Goal: Task Accomplishment & Management: Manage account settings

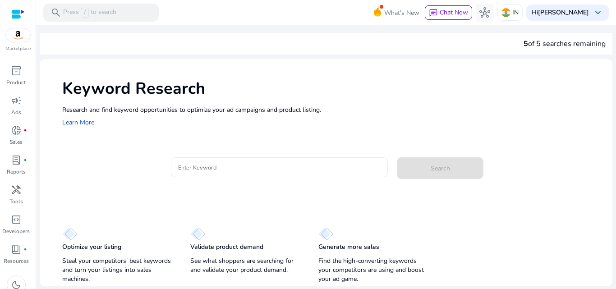
click at [183, 171] on input "Enter Keyword" at bounding box center [279, 167] width 203 height 10
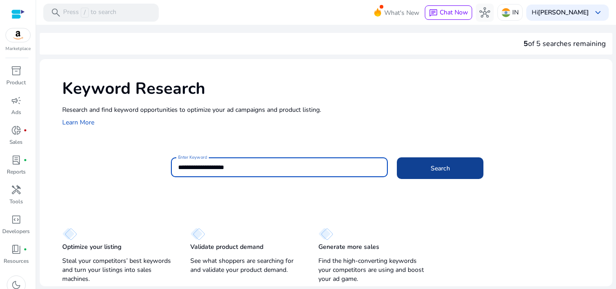
type input "**********"
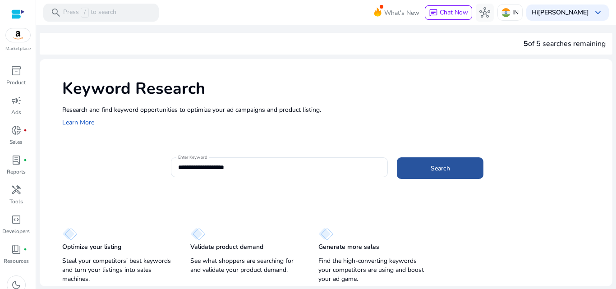
click at [423, 168] on span at bounding box center [440, 168] width 87 height 22
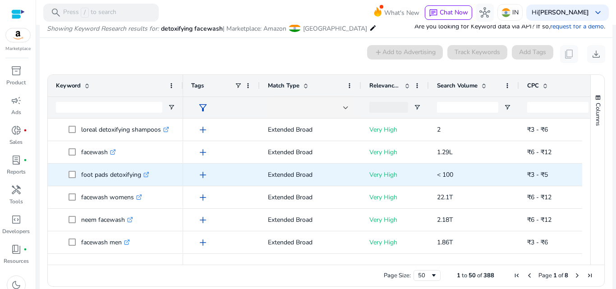
scroll to position [107, 0]
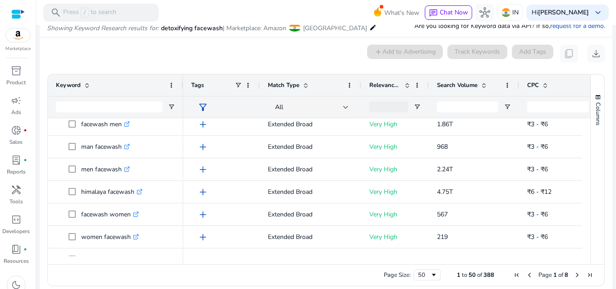
scroll to position [122, 0]
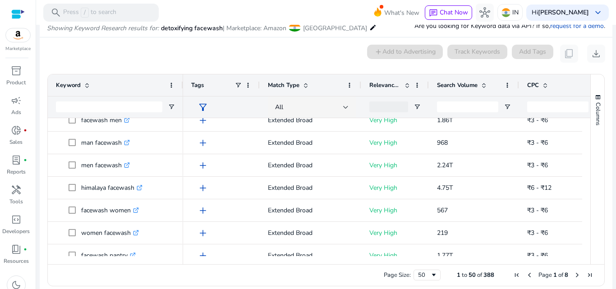
drag, startPoint x: 596, startPoint y: 138, endPoint x: 610, endPoint y: 135, distance: 14.3
click at [610, 135] on mat-sidenav-content "**********" at bounding box center [326, 144] width 580 height 289
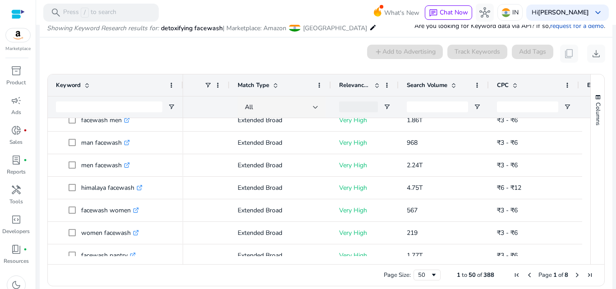
scroll to position [0, 0]
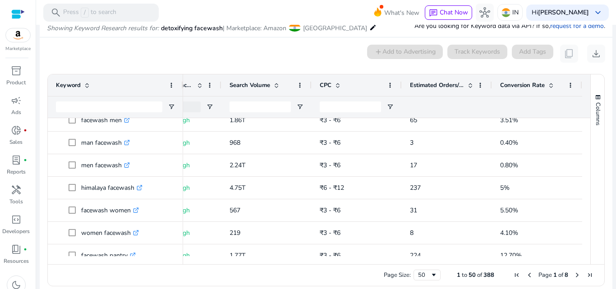
drag, startPoint x: 567, startPoint y: 260, endPoint x: 551, endPoint y: 260, distance: 15.8
click at [551, 261] on div at bounding box center [382, 260] width 399 height 8
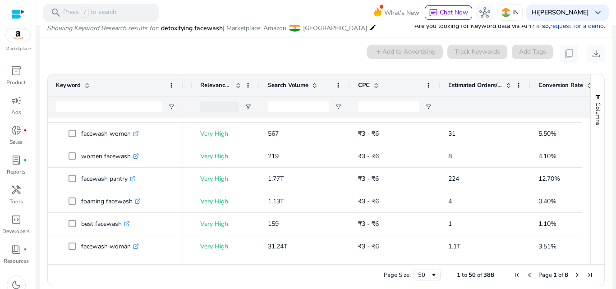
scroll to position [210, 0]
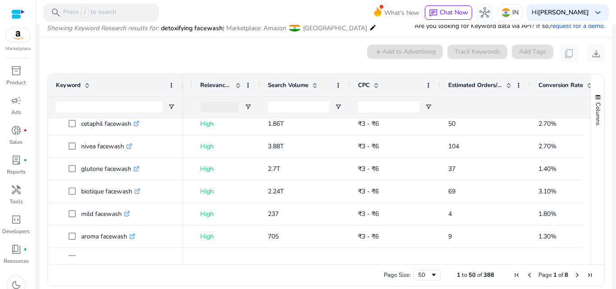
scroll to position [798, 0]
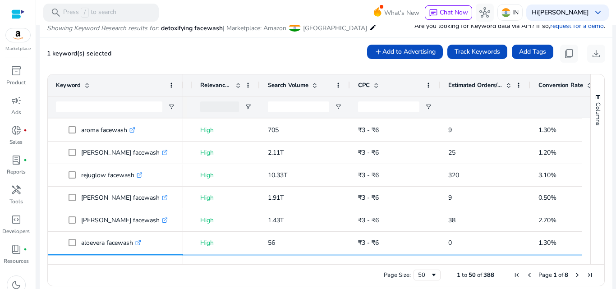
scroll to position [890, 0]
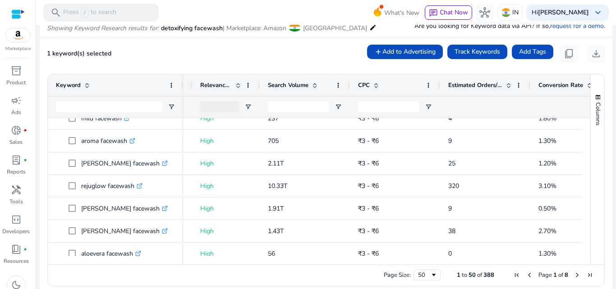
drag, startPoint x: 587, startPoint y: 232, endPoint x: 587, endPoint y: 240, distance: 8.1
click at [591, 240] on div "Columns" at bounding box center [598, 169] width 14 height 190
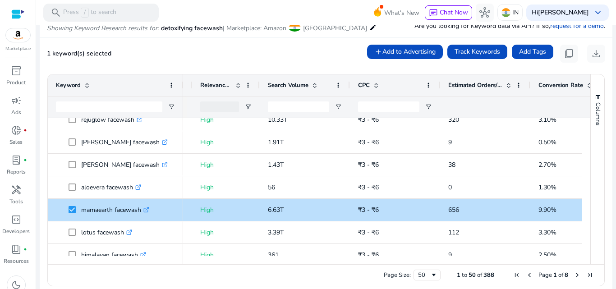
scroll to position [960, 0]
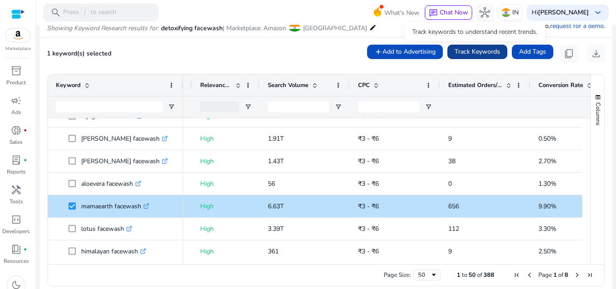
click at [470, 49] on span "Track Keywords" at bounding box center [477, 51] width 46 height 9
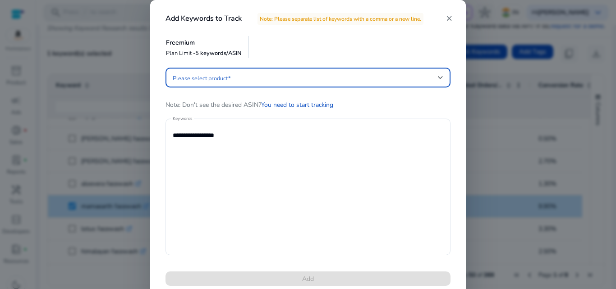
click at [446, 18] on mat-icon "close" at bounding box center [449, 18] width 8 height 8
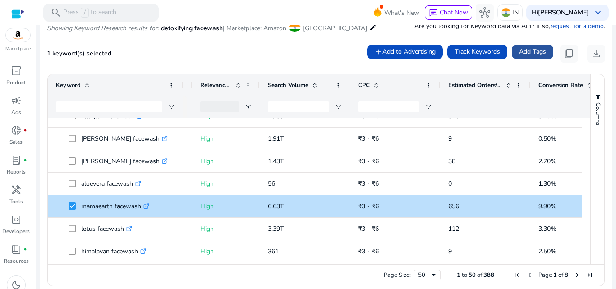
click at [528, 50] on span "Add Tags" at bounding box center [532, 51] width 27 height 9
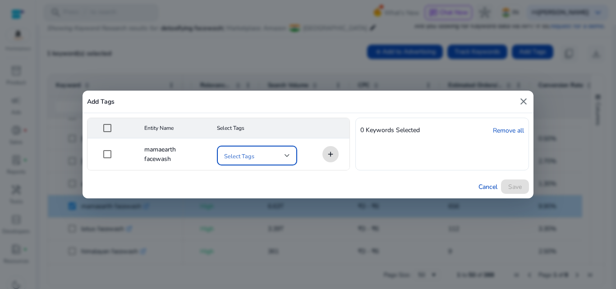
click at [288, 155] on div at bounding box center [286, 156] width 5 height 4
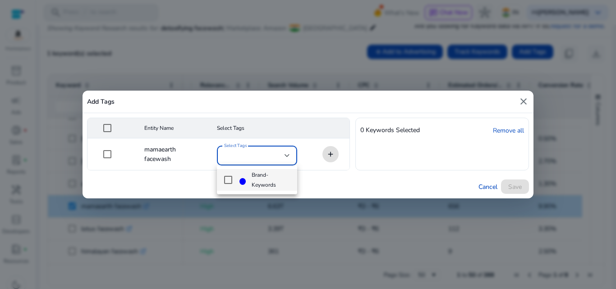
click at [523, 102] on div at bounding box center [308, 144] width 616 height 289
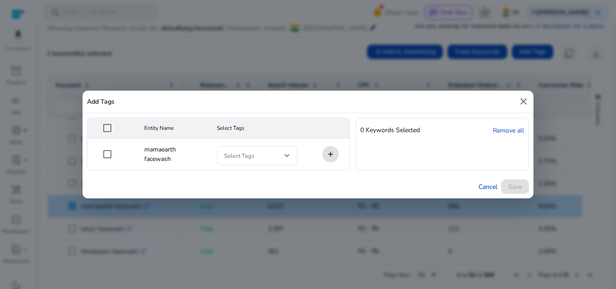
click at [523, 102] on mat-icon "close" at bounding box center [523, 101] width 11 height 11
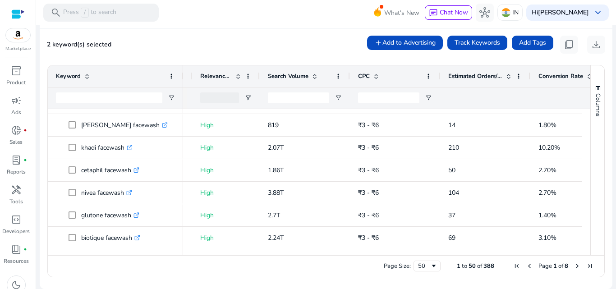
scroll to position [0, 0]
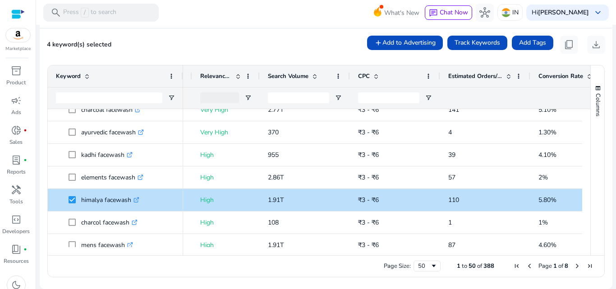
drag, startPoint x: 582, startPoint y: 166, endPoint x: 583, endPoint y: 157, distance: 9.0
click at [583, 157] on div at bounding box center [586, 178] width 8 height 138
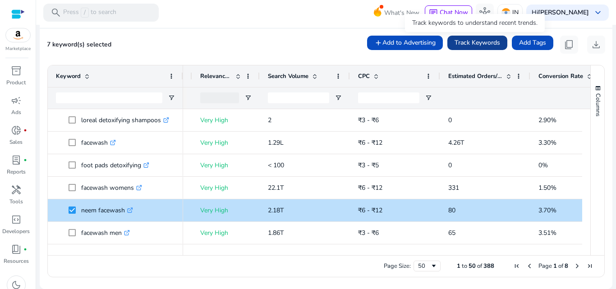
click at [500, 49] on span at bounding box center [477, 43] width 60 height 22
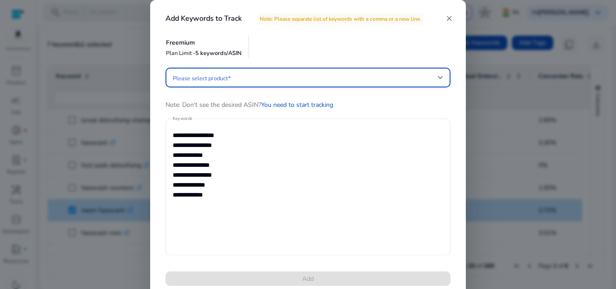
click at [448, 18] on mat-icon "close" at bounding box center [449, 18] width 8 height 8
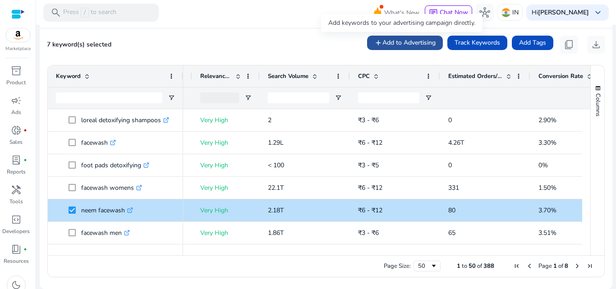
click at [417, 46] on span "Add to Advertising" at bounding box center [408, 42] width 53 height 9
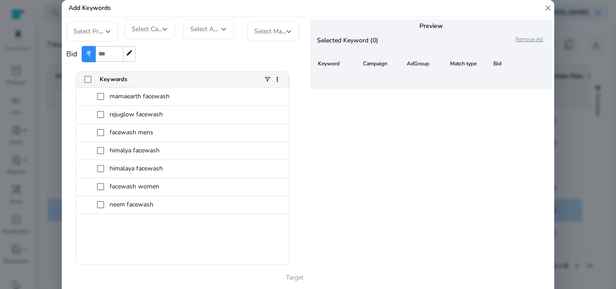
click at [106, 55] on input "number" at bounding box center [109, 54] width 27 height 16
type input "*"
click at [108, 33] on div at bounding box center [107, 32] width 5 height 4
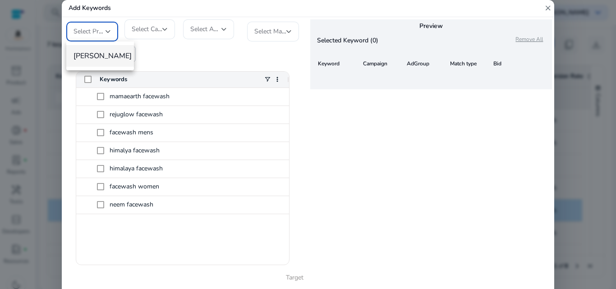
click at [109, 51] on span "Sparsh anand" at bounding box center [99, 56] width 53 height 10
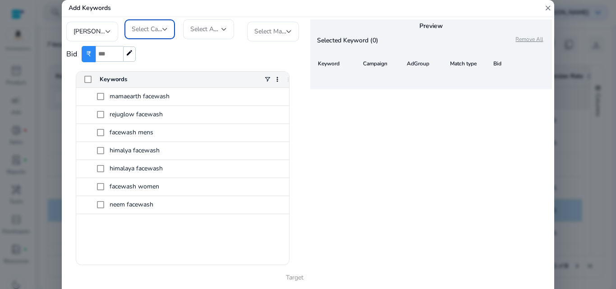
click at [165, 29] on div at bounding box center [164, 29] width 5 height 4
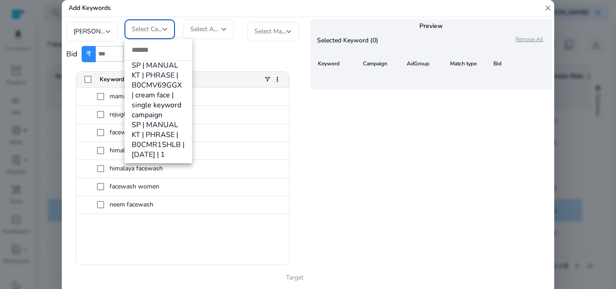
scroll to position [8004, 0]
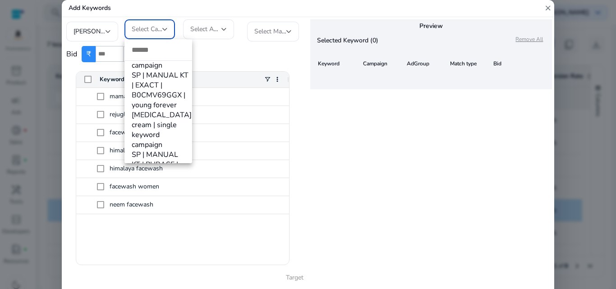
click at [220, 32] on div at bounding box center [308, 144] width 616 height 289
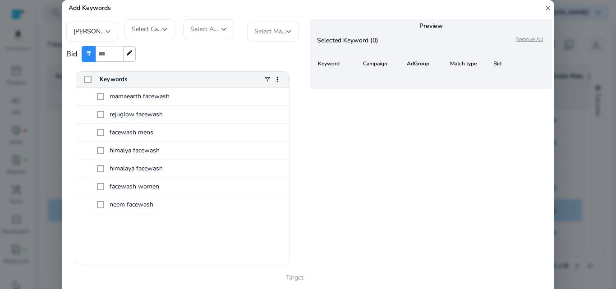
click at [225, 30] on div at bounding box center [223, 29] width 5 height 4
click at [224, 30] on div at bounding box center [223, 29] width 5 height 4
click at [288, 32] on div at bounding box center [288, 32] width 5 height 4
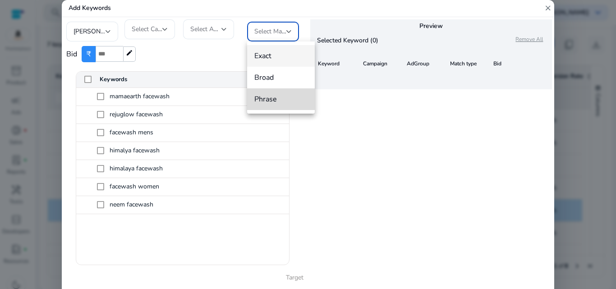
click at [270, 101] on span "Phrase" at bounding box center [280, 99] width 53 height 10
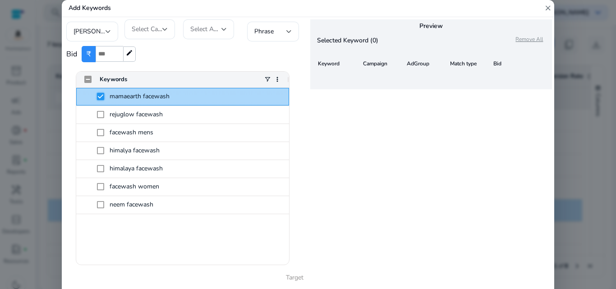
scroll to position [0, 169]
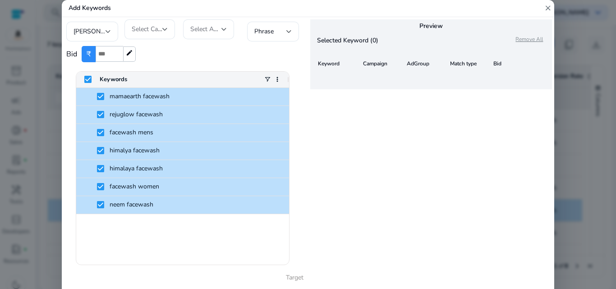
click at [223, 29] on div at bounding box center [223, 29] width 5 height 4
click at [165, 30] on div at bounding box center [164, 29] width 5 height 4
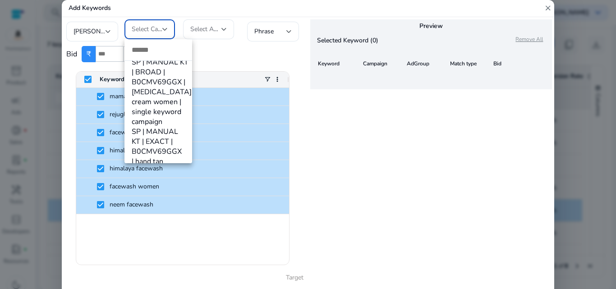
scroll to position [893, 0]
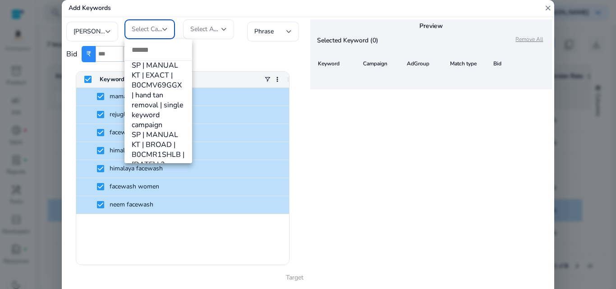
click at [165, 29] on div at bounding box center [308, 144] width 616 height 289
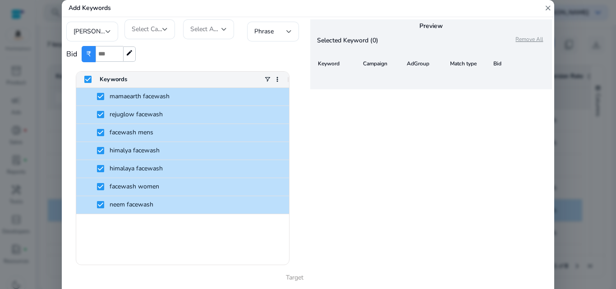
click at [224, 29] on div at bounding box center [223, 29] width 5 height 4
click at [224, 28] on div at bounding box center [223, 29] width 5 height 4
click at [165, 30] on div at bounding box center [164, 29] width 5 height 4
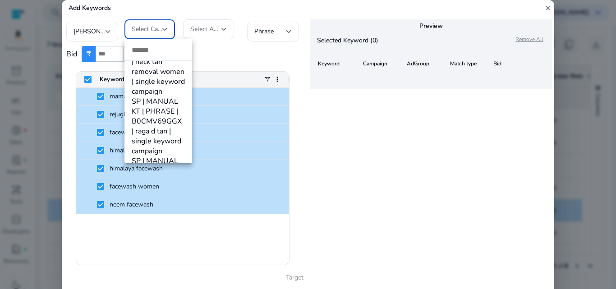
scroll to position [1620, 0]
click at [252, 51] on div at bounding box center [308, 144] width 616 height 289
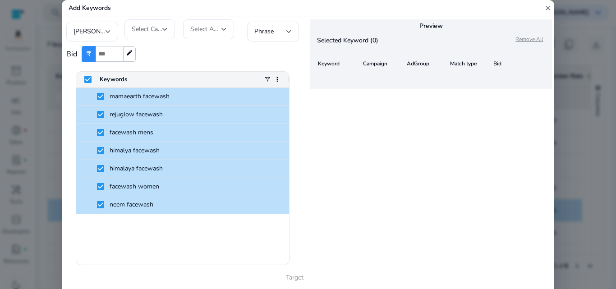
click at [157, 223] on div "mamaearth facewash rejuglow facewash facewash mens himalya facewash himalaya fa…" at bounding box center [182, 176] width 213 height 177
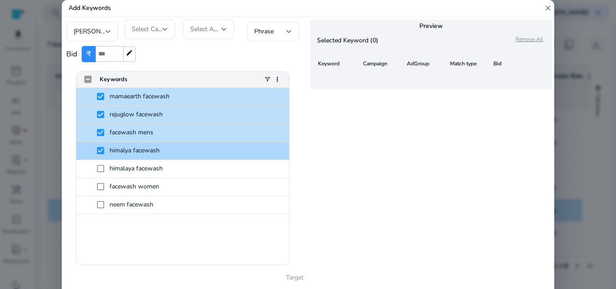
click at [101, 155] on span at bounding box center [103, 151] width 13 height 18
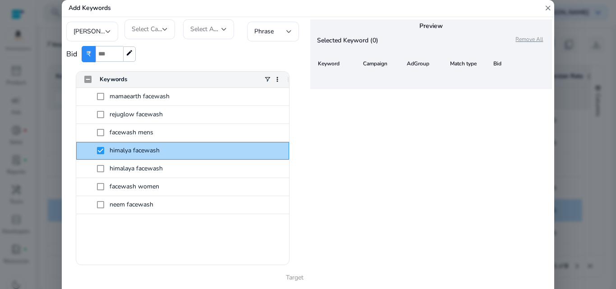
click at [98, 147] on span at bounding box center [103, 151] width 13 height 18
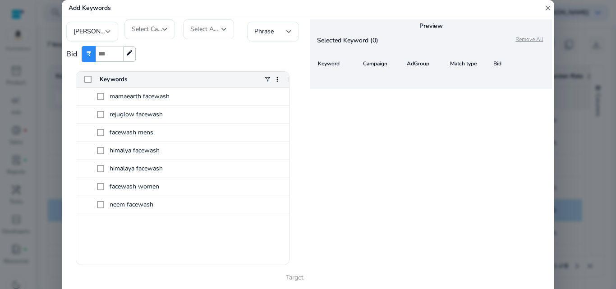
click at [168, 230] on div "mamaearth facewash rejuglow facewash facewash mens himalya facewash himalaya fa…" at bounding box center [182, 176] width 213 height 177
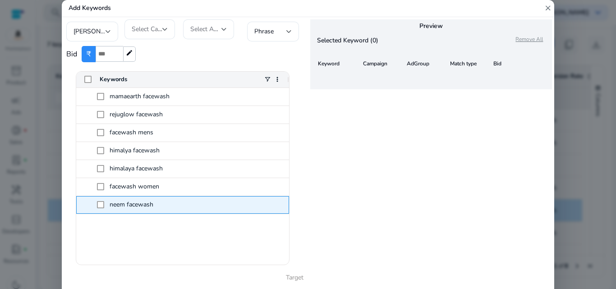
drag, startPoint x: 166, startPoint y: 210, endPoint x: 174, endPoint y: 218, distance: 11.2
click at [173, 218] on div "mamaearth facewash rejuglow facewash facewash mens himalya facewash himalaya fa…" at bounding box center [182, 176] width 213 height 177
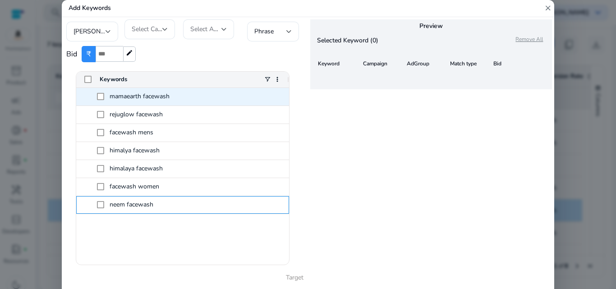
drag, startPoint x: 175, startPoint y: 206, endPoint x: 130, endPoint y: 87, distance: 127.1
click at [130, 87] on div "Keywords mamaearth facewash rejuglow facewash facewash mens" at bounding box center [182, 168] width 213 height 193
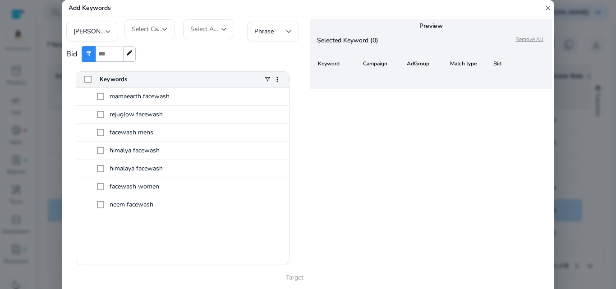
click at [176, 247] on div "mamaearth facewash rejuglow facewash facewash mens himalya facewash himalaya fa…" at bounding box center [182, 176] width 213 height 177
click at [549, 8] on mat-icon "close" at bounding box center [548, 8] width 8 height 17
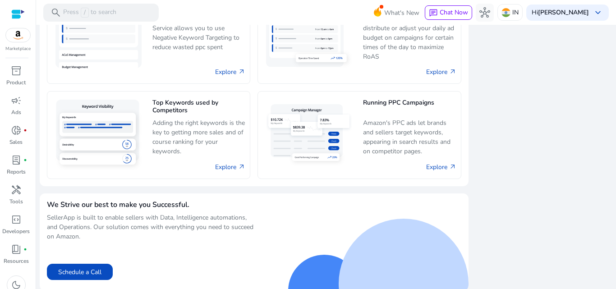
scroll to position [841, 0]
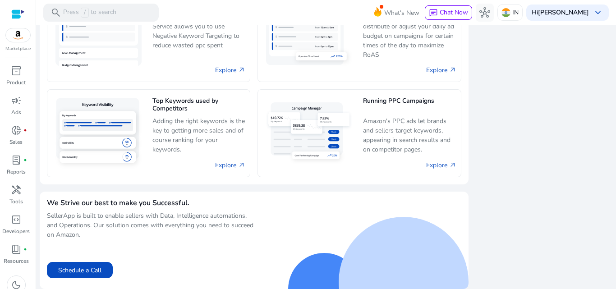
drag, startPoint x: 612, startPoint y: 232, endPoint x: 612, endPoint y: 140, distance: 92.0
click at [612, 140] on mat-sidenav-content "search Press / to search What's New chat Chat Now hub IN Hi Divya Bhatia keyboa…" at bounding box center [326, 144] width 580 height 289
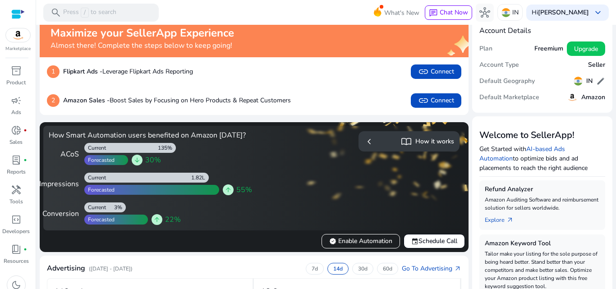
scroll to position [0, 0]
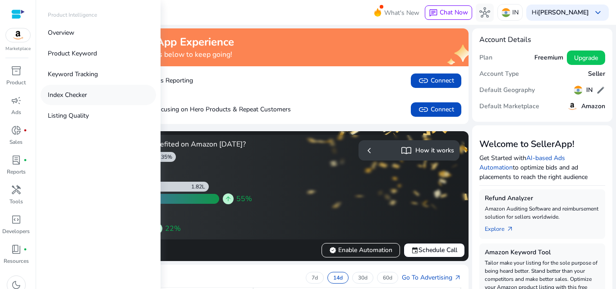
click at [72, 95] on p "Index Checker" at bounding box center [67, 94] width 39 height 9
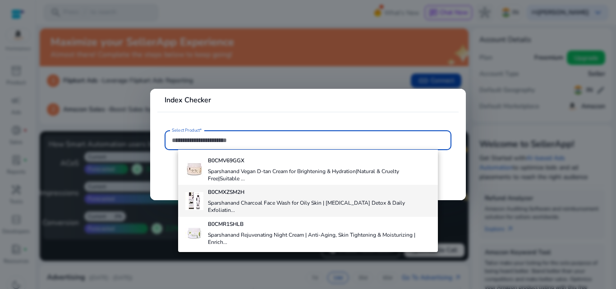
click at [234, 193] on b "B0CMXZSM2H" at bounding box center [226, 191] width 37 height 7
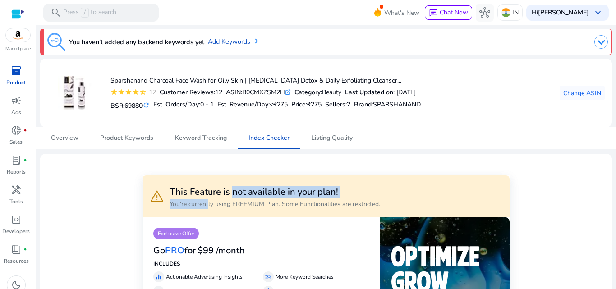
drag, startPoint x: 234, startPoint y: 193, endPoint x: 206, endPoint y: 214, distance: 34.4
click at [206, 214] on div "warning This Feature is not available in your plan! You're currently using FREE…" at bounding box center [325, 195] width 366 height 41
click at [188, 139] on span "Keyword Tracking" at bounding box center [201, 138] width 52 height 6
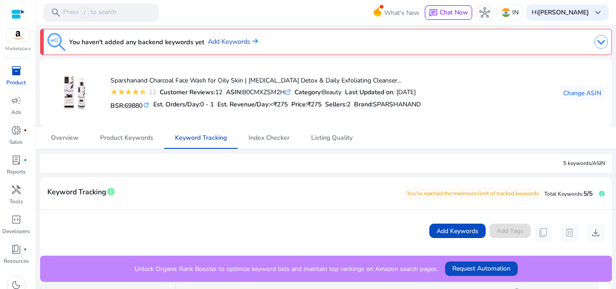
drag, startPoint x: 611, startPoint y: 140, endPoint x: 615, endPoint y: 166, distance: 26.5
click at [615, 169] on mat-sidenav-content "search Press / to search What's New chat Chat Now hub IN Hi Divya Bhatia keyboa…" at bounding box center [326, 144] width 580 height 289
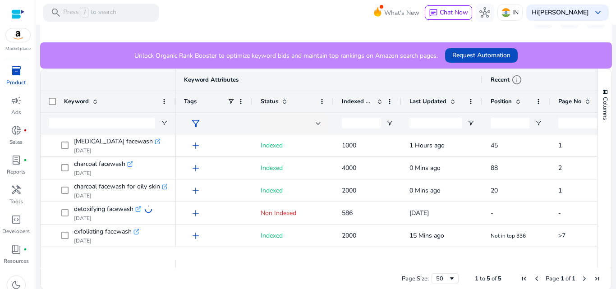
scroll to position [215, 0]
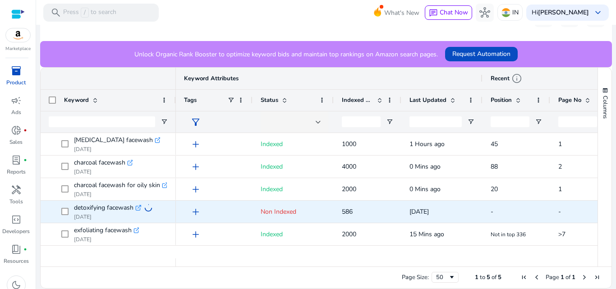
click at [197, 213] on span "add" at bounding box center [195, 211] width 11 height 11
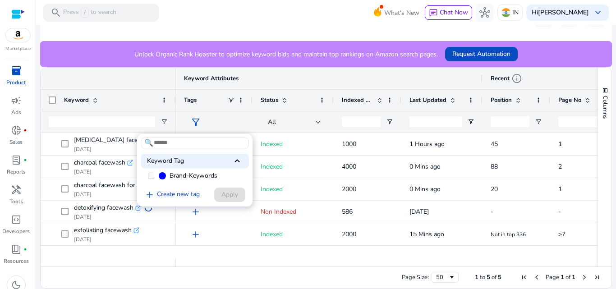
click at [231, 198] on div "add Create new tag Apply" at bounding box center [193, 194] width 105 height 17
click at [238, 160] on span "keyboard_arrow_up" at bounding box center [237, 161] width 11 height 11
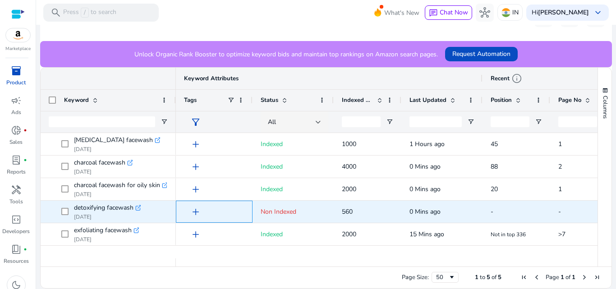
click at [197, 212] on span "add" at bounding box center [195, 211] width 11 height 11
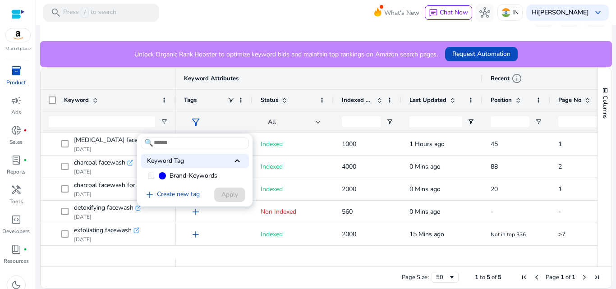
click at [229, 194] on div "🔍 Keyword Tag keyboard_arrow_up Brand-Keywords add Create new tag Apply" at bounding box center [194, 170] width 115 height 73
click at [229, 194] on div "add Create new tag Apply" at bounding box center [193, 194] width 105 height 17
drag, startPoint x: 614, startPoint y: 200, endPoint x: 613, endPoint y: 214, distance: 14.0
click at [613, 214] on div at bounding box center [308, 144] width 616 height 289
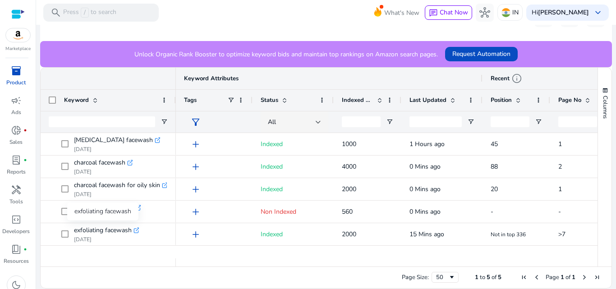
click at [67, 209] on div "exfoliating facewash" at bounding box center [102, 211] width 71 height 18
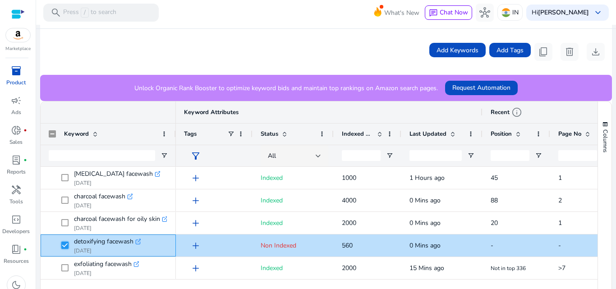
scroll to position [178, 0]
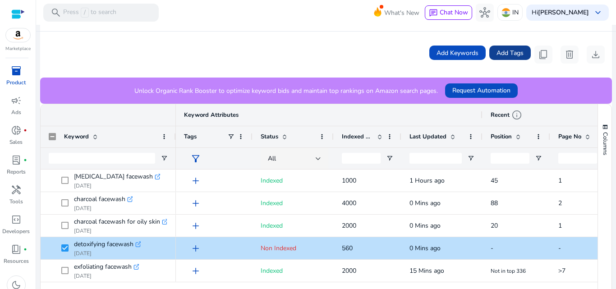
click at [499, 50] on span "Add Tags" at bounding box center [509, 52] width 27 height 9
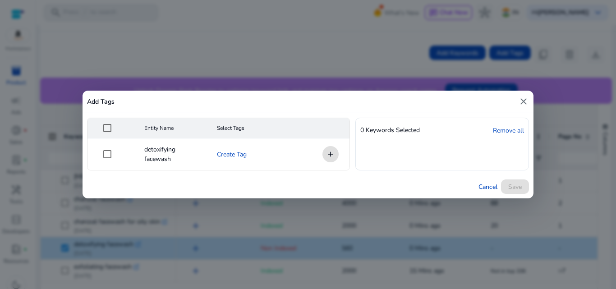
click at [330, 155] on mat-cell "add" at bounding box center [326, 154] width 45 height 32
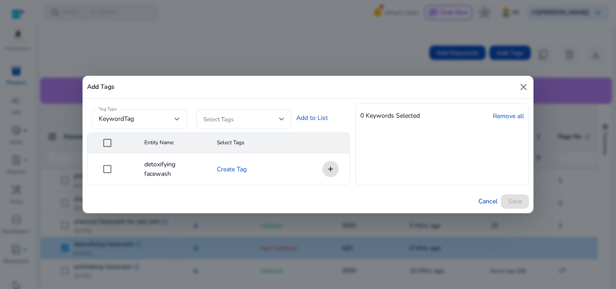
click at [178, 118] on div at bounding box center [176, 119] width 5 height 4
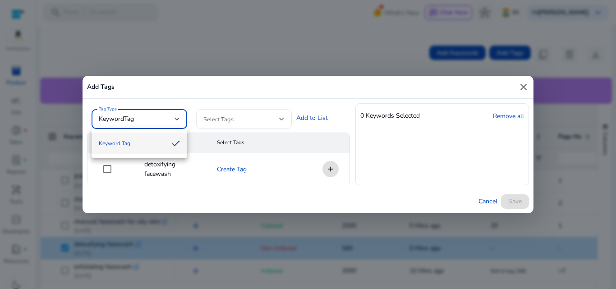
click at [284, 118] on div at bounding box center [308, 144] width 616 height 289
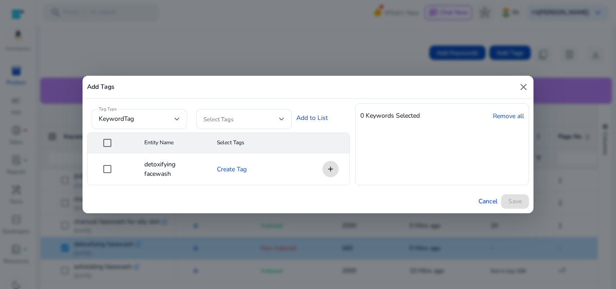
click at [526, 86] on mat-icon "close" at bounding box center [523, 87] width 11 height 11
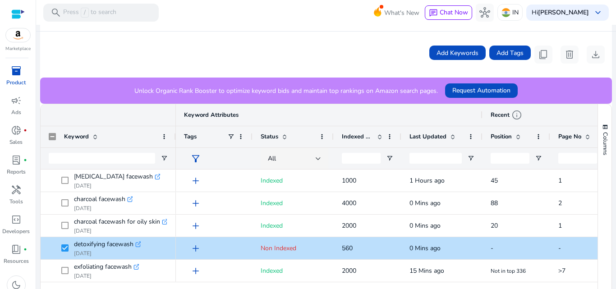
click at [198, 155] on span "filter_alt" at bounding box center [195, 158] width 11 height 11
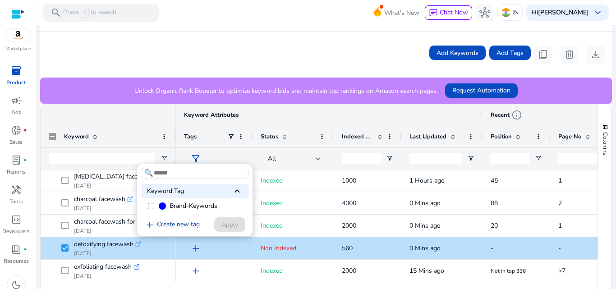
click at [180, 226] on link "add Create new tag" at bounding box center [172, 225] width 63 height 11
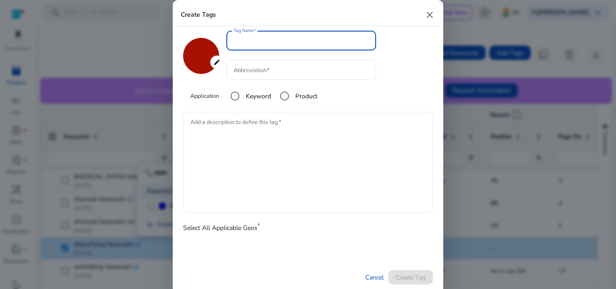
type input "*******"
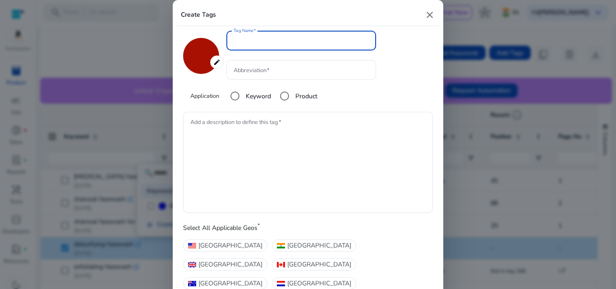
click at [180, 226] on div "edit ******* Tag Name Abbreviation Application Keyword Product Add a descriptio…" at bounding box center [307, 198] width 263 height 344
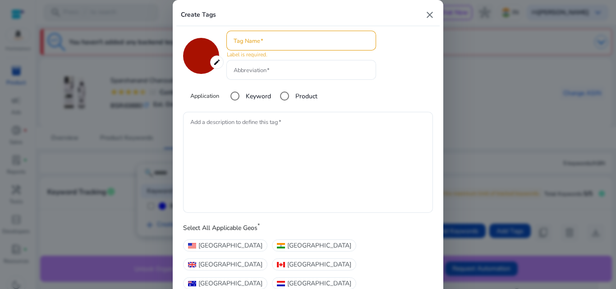
scroll to position [178, 0]
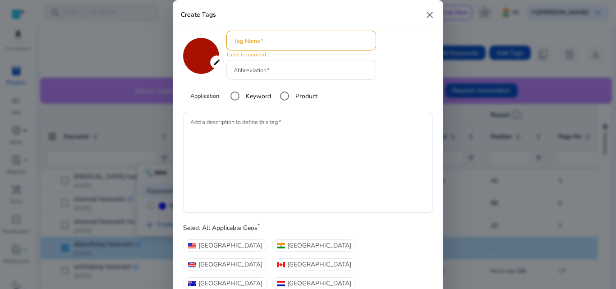
click at [431, 14] on mat-icon "close" at bounding box center [429, 14] width 11 height 11
type input "*******"
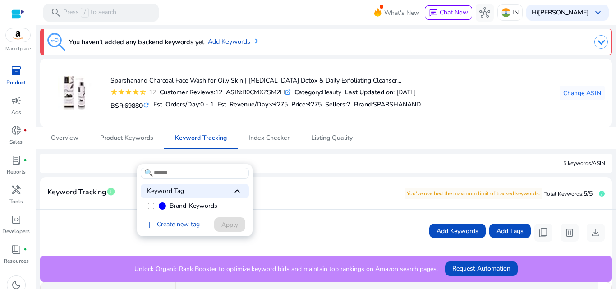
scroll to position [178, 0]
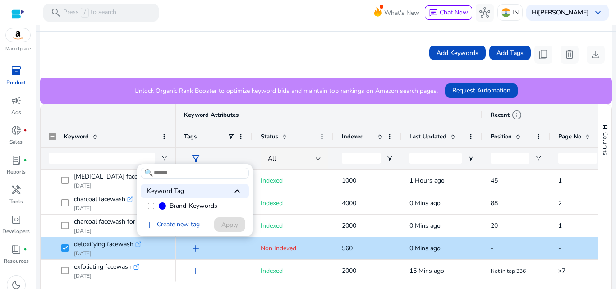
click at [17, 161] on div at bounding box center [308, 144] width 616 height 289
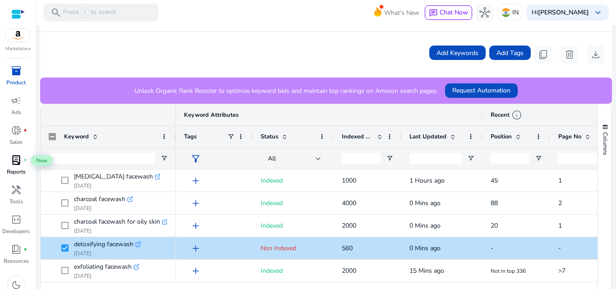
click at [19, 161] on span "lab_profile" at bounding box center [16, 160] width 11 height 11
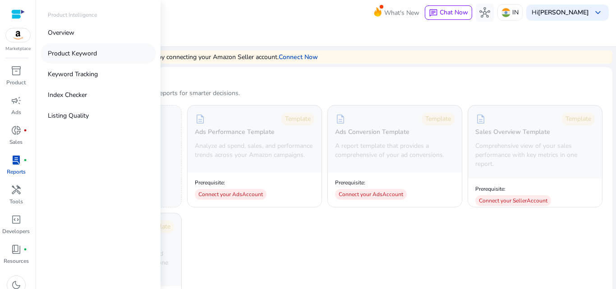
click at [72, 54] on p "Product Keyword" at bounding box center [72, 53] width 49 height 9
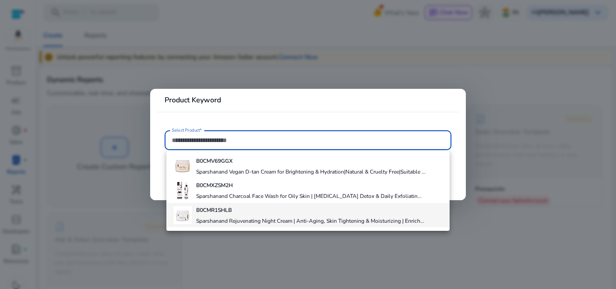
click at [216, 214] on div "B0CMR1SHLB Sparshanand Rejuvenating Night Cream | Anti-Aging, Skin Tightening &…" at bounding box center [310, 215] width 228 height 24
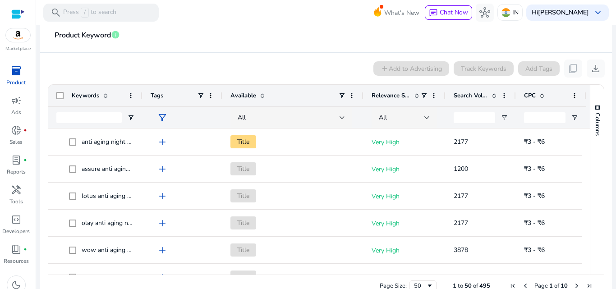
scroll to position [169, 0]
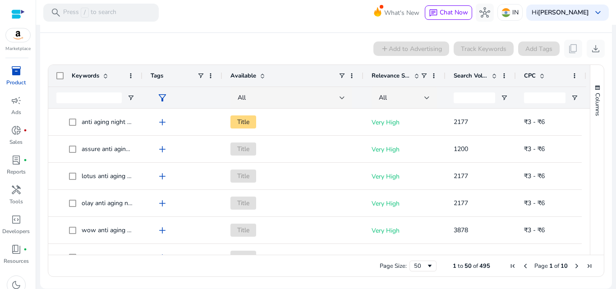
drag, startPoint x: 586, startPoint y: 117, endPoint x: 587, endPoint y: 129, distance: 11.7
click at [590, 129] on div "Columns" at bounding box center [597, 160] width 14 height 190
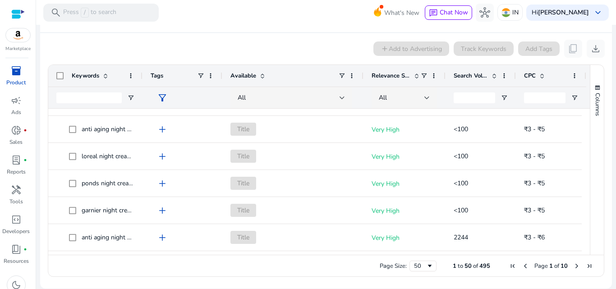
scroll to position [0, 0]
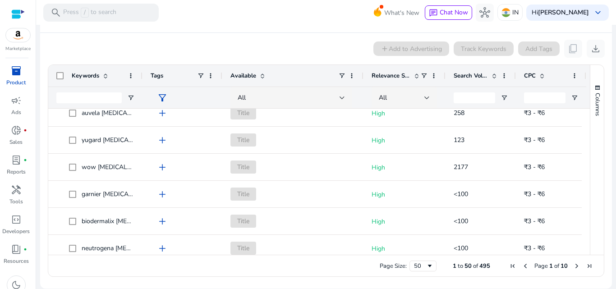
scroll to position [906, 0]
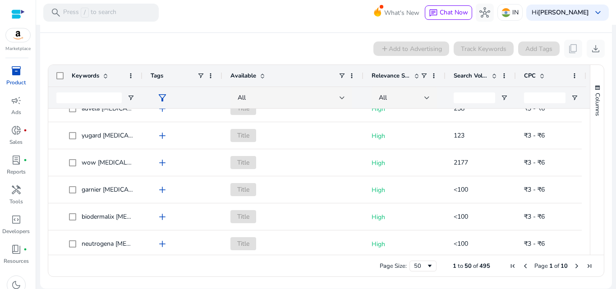
click at [590, 222] on div "Columns" at bounding box center [597, 160] width 14 height 190
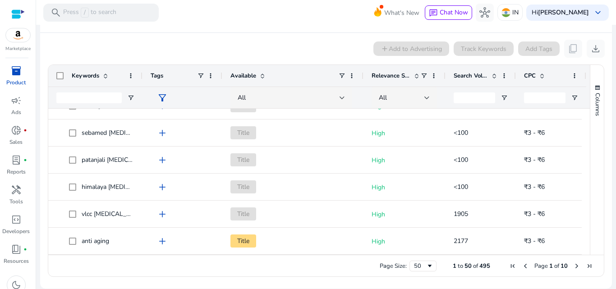
drag, startPoint x: 586, startPoint y: 245, endPoint x: 584, endPoint y: 107, distance: 138.0
click at [584, 111] on div "Keywords Tags Available CPC" at bounding box center [325, 160] width 555 height 190
click at [18, 252] on span "book_4" at bounding box center [16, 249] width 11 height 11
